Goal: Information Seeking & Learning: Learn about a topic

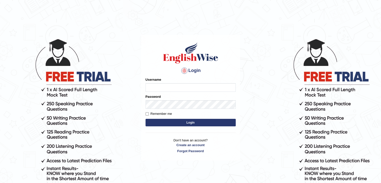
type input "17Lani"
click at [147, 112] on label "Remember me" at bounding box center [159, 113] width 27 height 5
click at [147, 112] on input "Remember me" at bounding box center [147, 113] width 3 height 3
checkbox input "true"
click at [166, 121] on button "Login" at bounding box center [191, 123] width 90 height 8
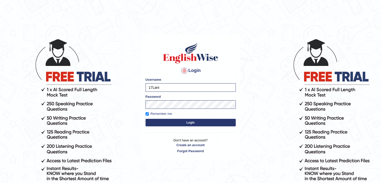
click at [172, 123] on button "Login" at bounding box center [191, 123] width 90 height 8
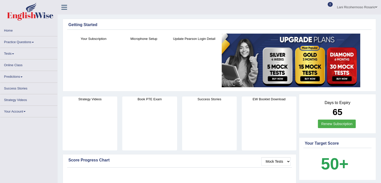
click at [20, 65] on link "Online Class" at bounding box center [28, 64] width 57 height 10
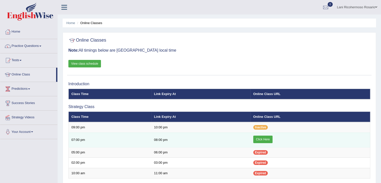
click at [254, 139] on link "Click Here" at bounding box center [262, 140] width 19 height 8
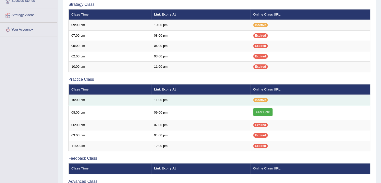
scroll to position [100, 0]
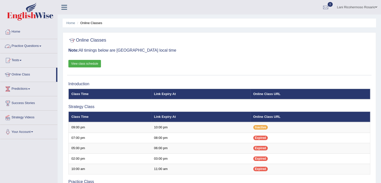
click at [26, 47] on link "Practice Questions" at bounding box center [28, 45] width 57 height 13
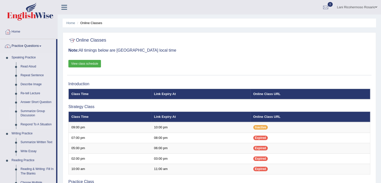
click at [29, 112] on link "Summarize Group Discussion" at bounding box center [37, 113] width 38 height 13
